Goal: Task Accomplishment & Management: Manage account settings

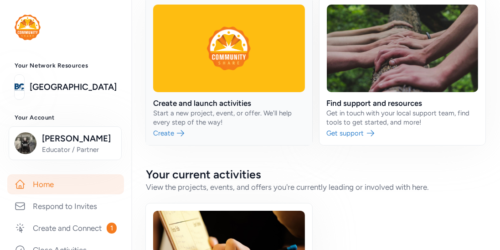
scroll to position [46, 0]
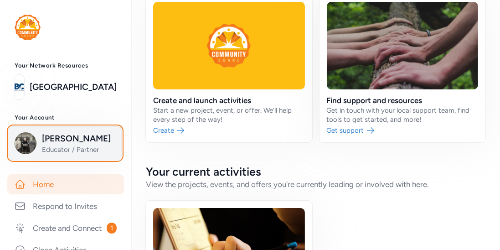
click at [79, 135] on span "Lee Barger" at bounding box center [79, 138] width 74 height 13
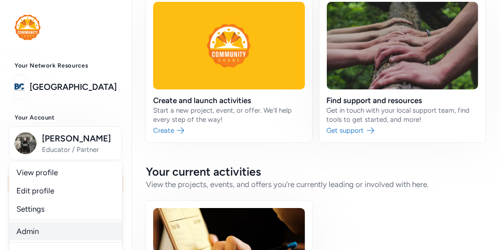
click at [40, 233] on link "Admin" at bounding box center [65, 231] width 113 height 18
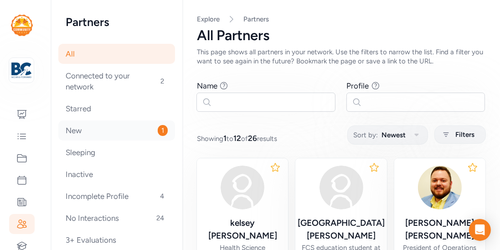
click at [124, 124] on div "New 1" at bounding box center [116, 130] width 117 height 20
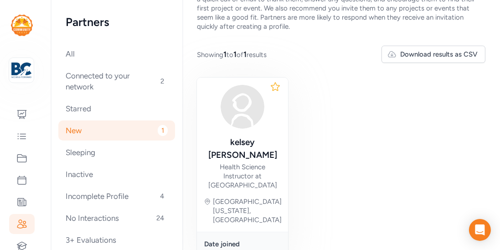
scroll to position [87, 0]
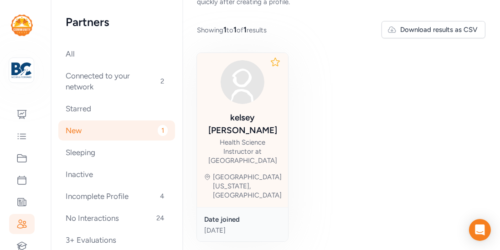
click at [232, 102] on div "[PERSON_NAME] Health Science Instructor at [GEOGRAPHIC_DATA]" at bounding box center [242, 112] width 76 height 105
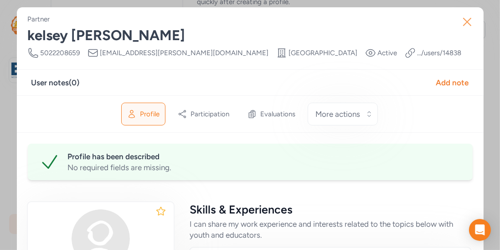
click at [463, 21] on icon "button" at bounding box center [466, 22] width 15 height 15
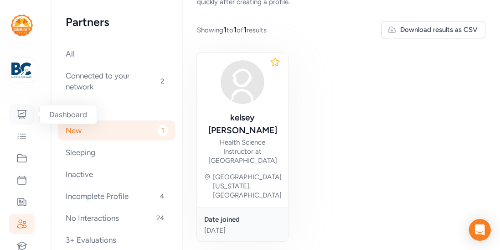
click at [23, 112] on icon at bounding box center [21, 114] width 11 height 11
